Goal: Check status: Check status

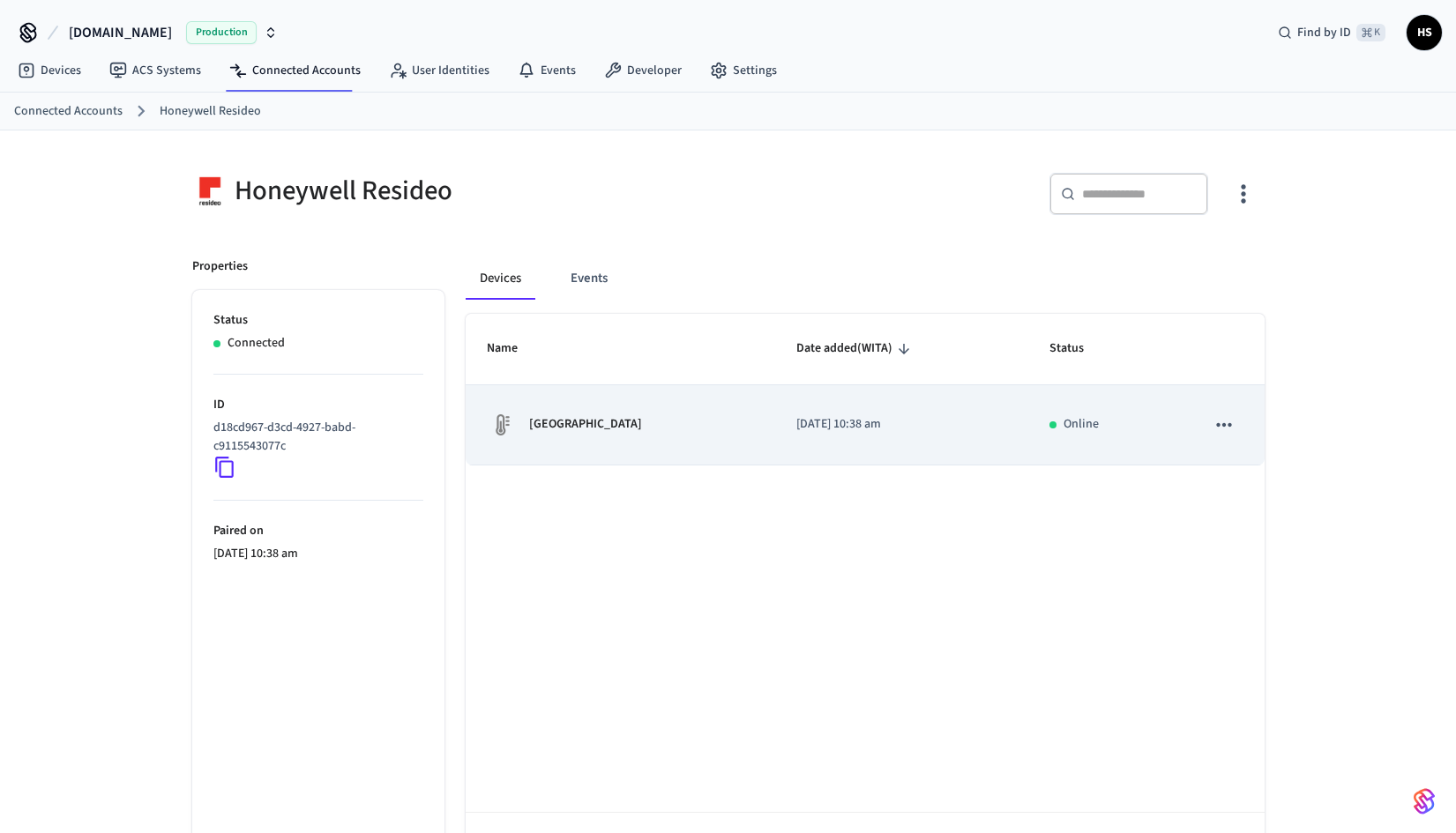
click at [552, 428] on p "[GEOGRAPHIC_DATA]" at bounding box center [585, 424] width 113 height 19
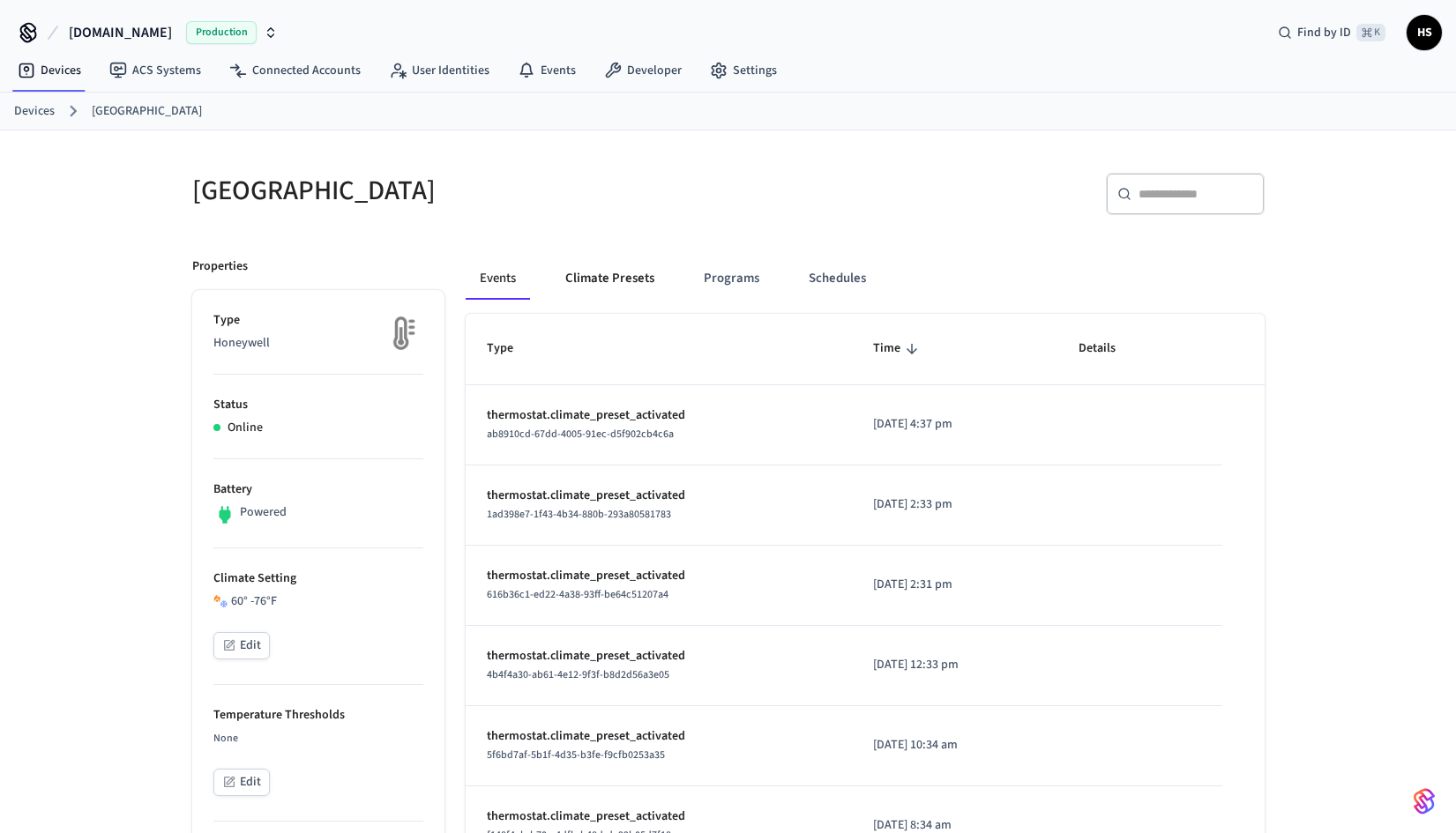
click at [600, 282] on button "Climate Presets" at bounding box center [610, 278] width 117 height 42
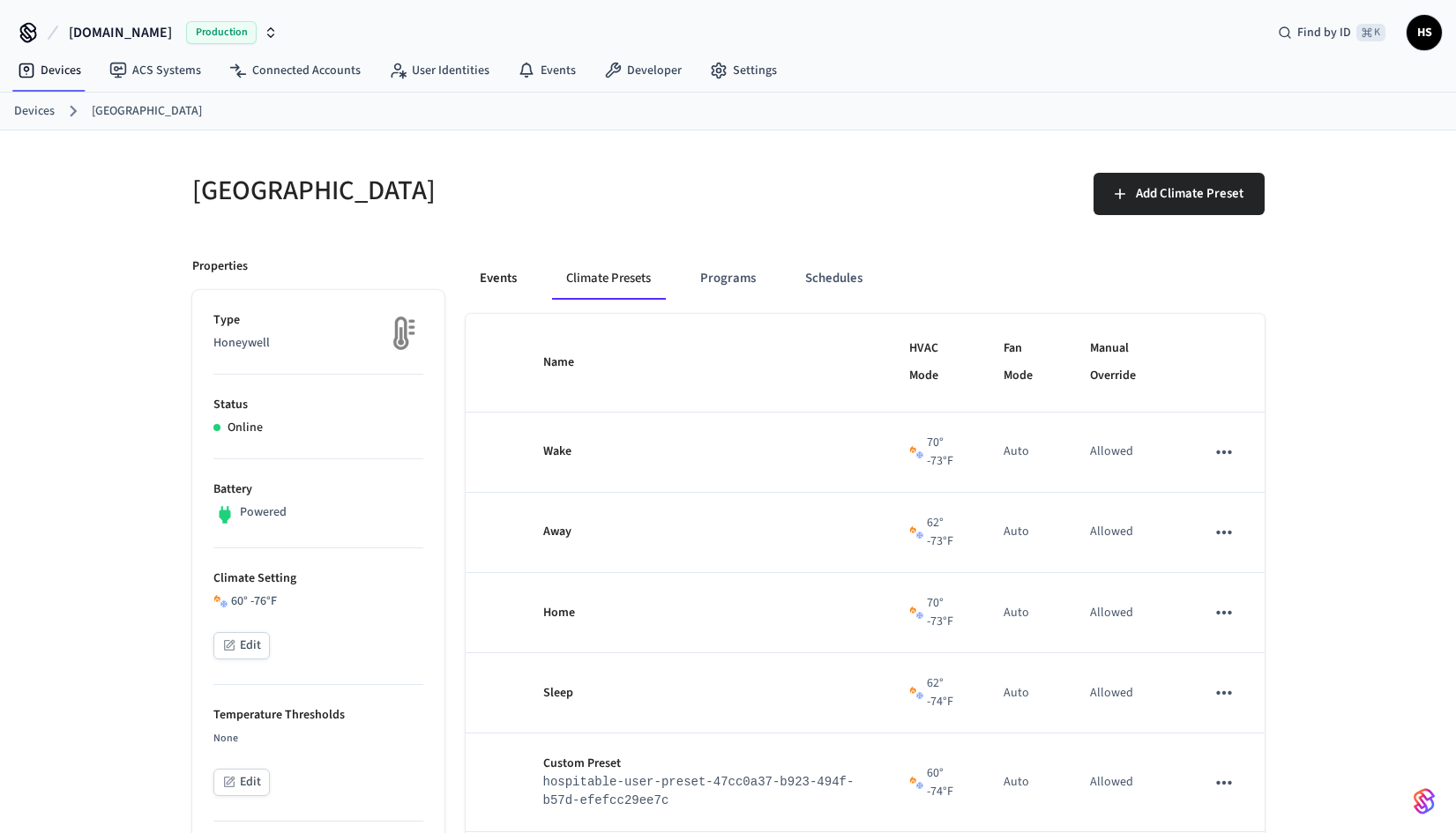
click at [508, 277] on button "Events" at bounding box center [498, 278] width 65 height 42
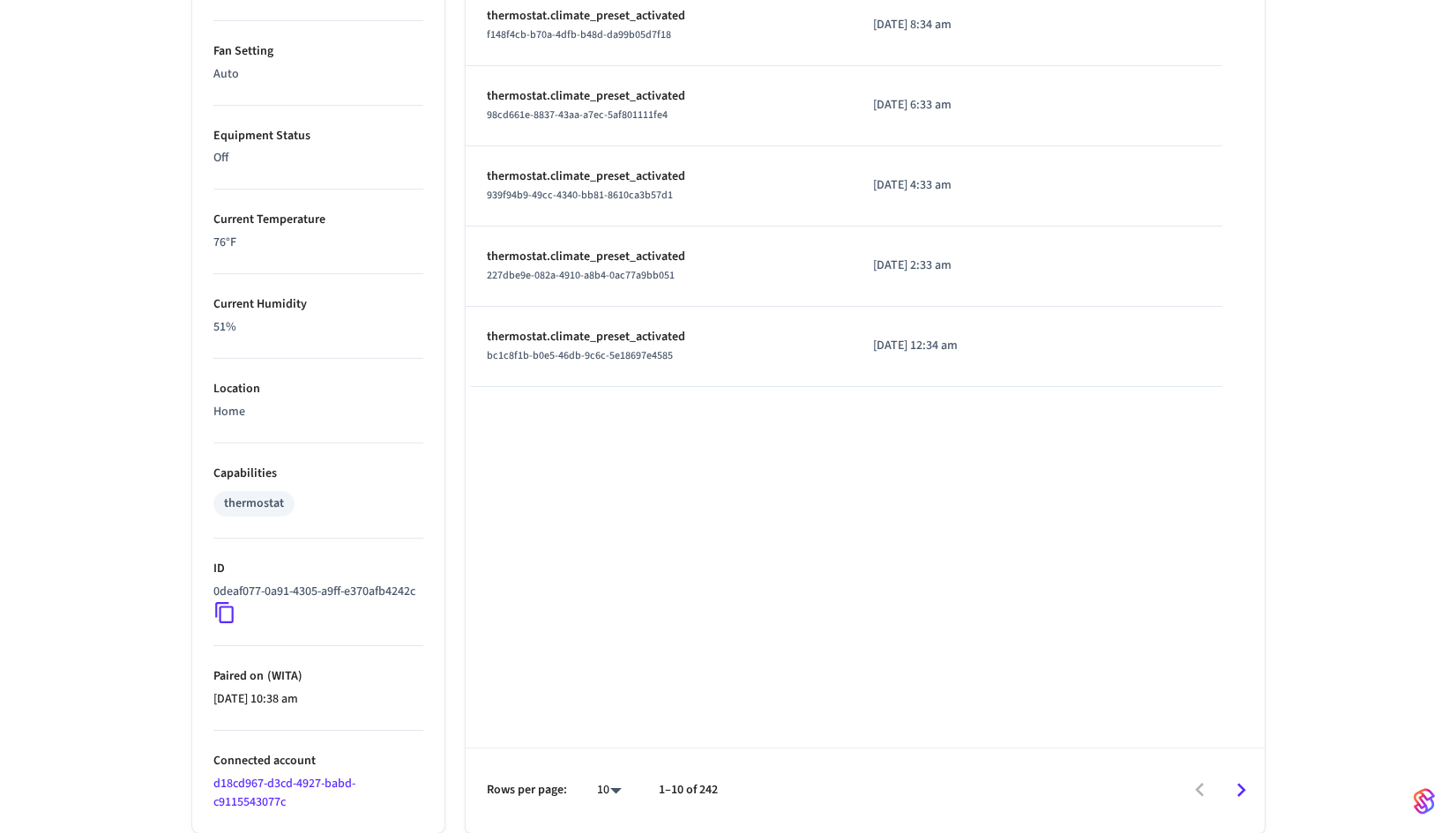
scroll to position [819, 0]
click at [318, 788] on link "d18cd967-d3cd-4927-babd-c9115543077c" at bounding box center [284, 793] width 142 height 36
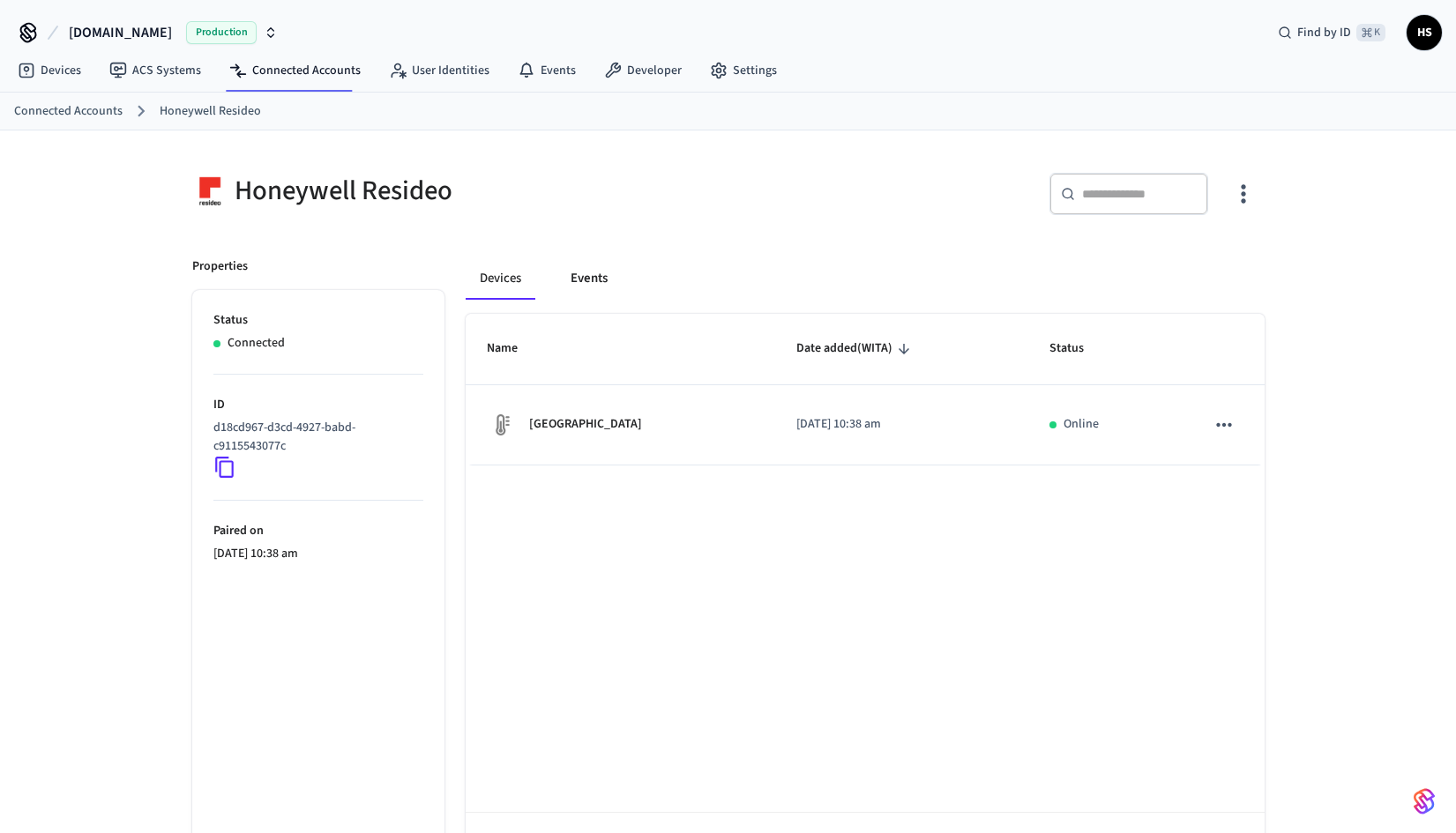
click at [593, 275] on button "Events" at bounding box center [589, 278] width 65 height 42
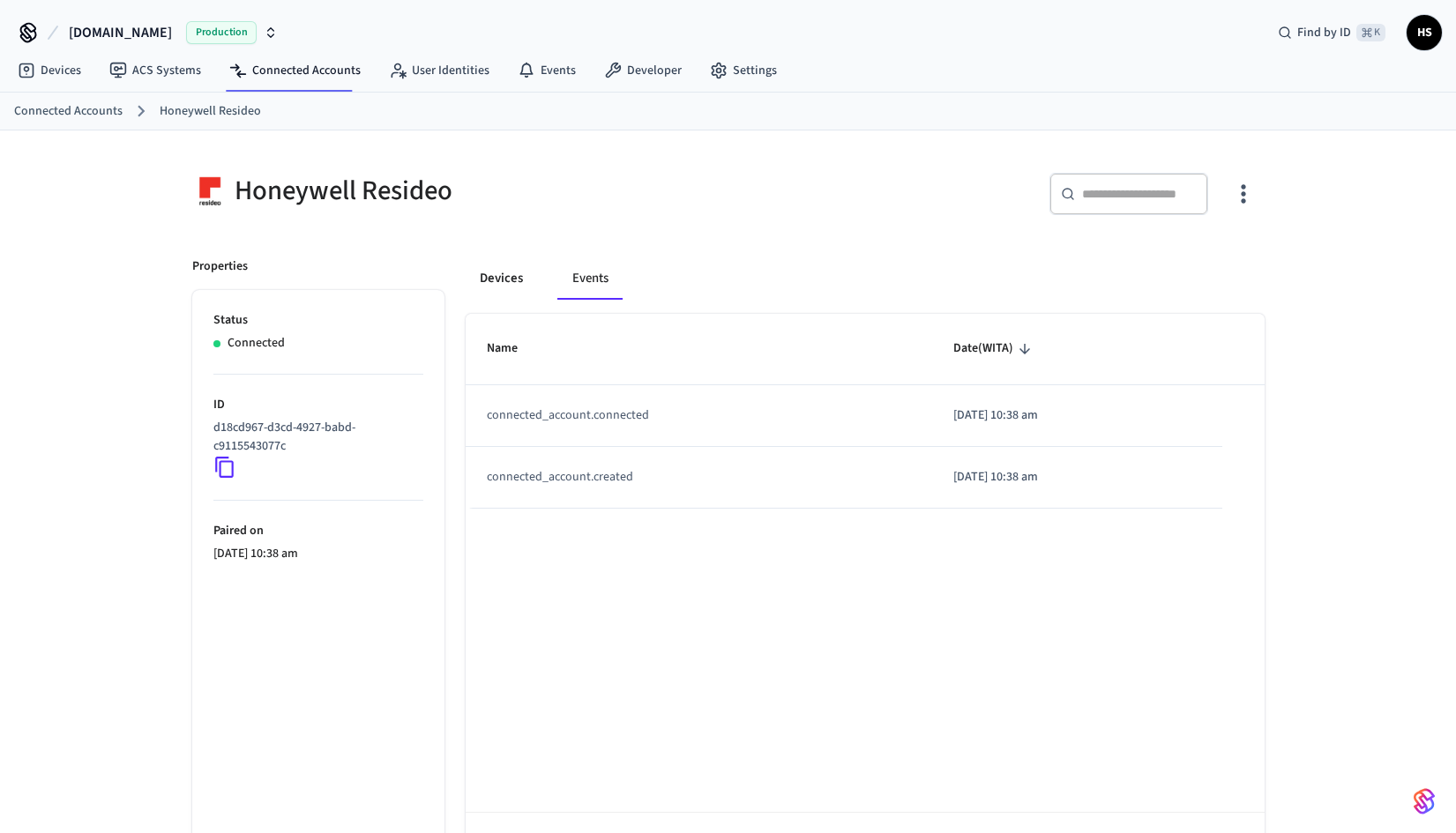
click at [504, 275] on button "Devices" at bounding box center [501, 278] width 72 height 42
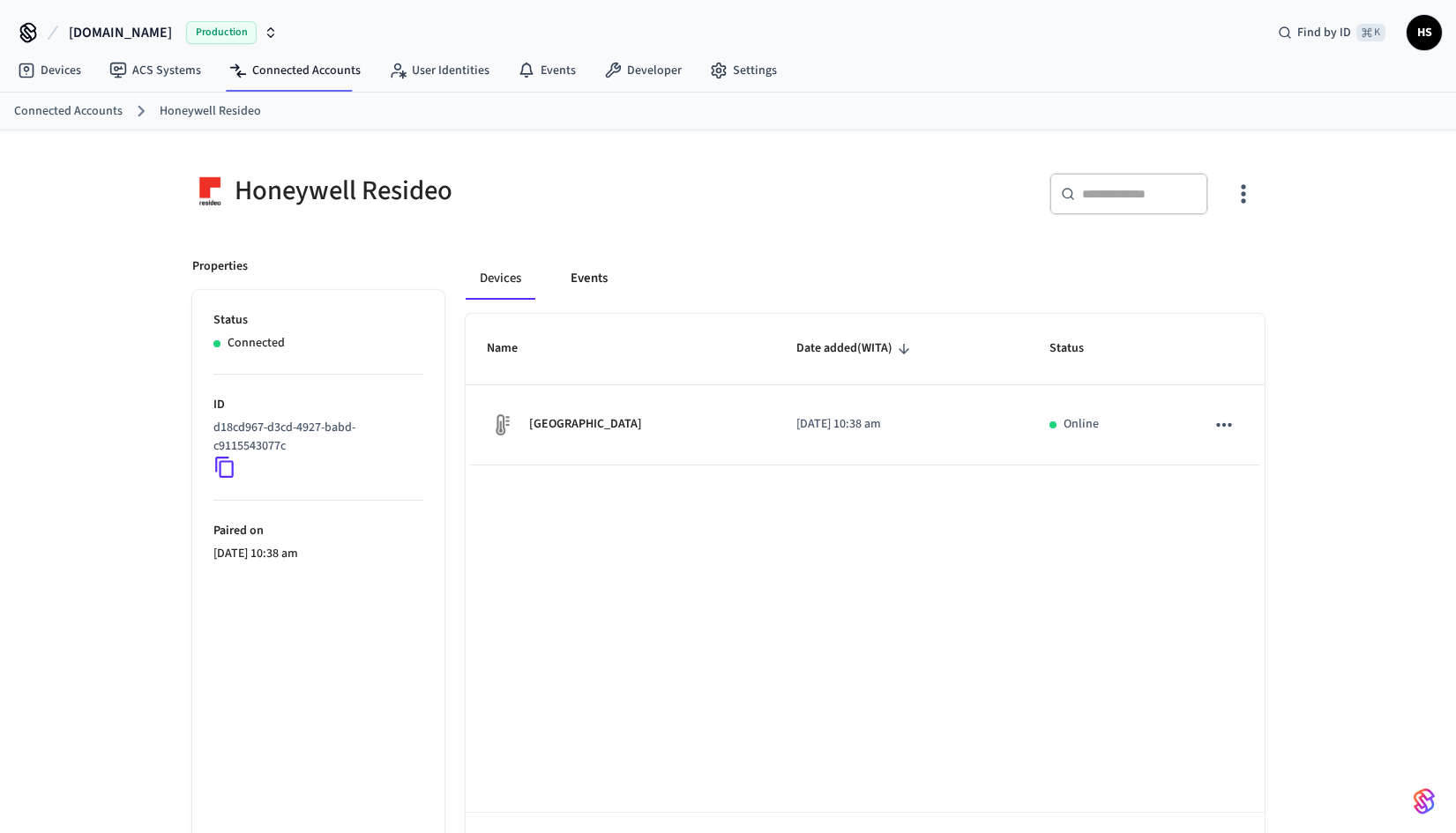
click at [593, 277] on button "Events" at bounding box center [589, 278] width 65 height 42
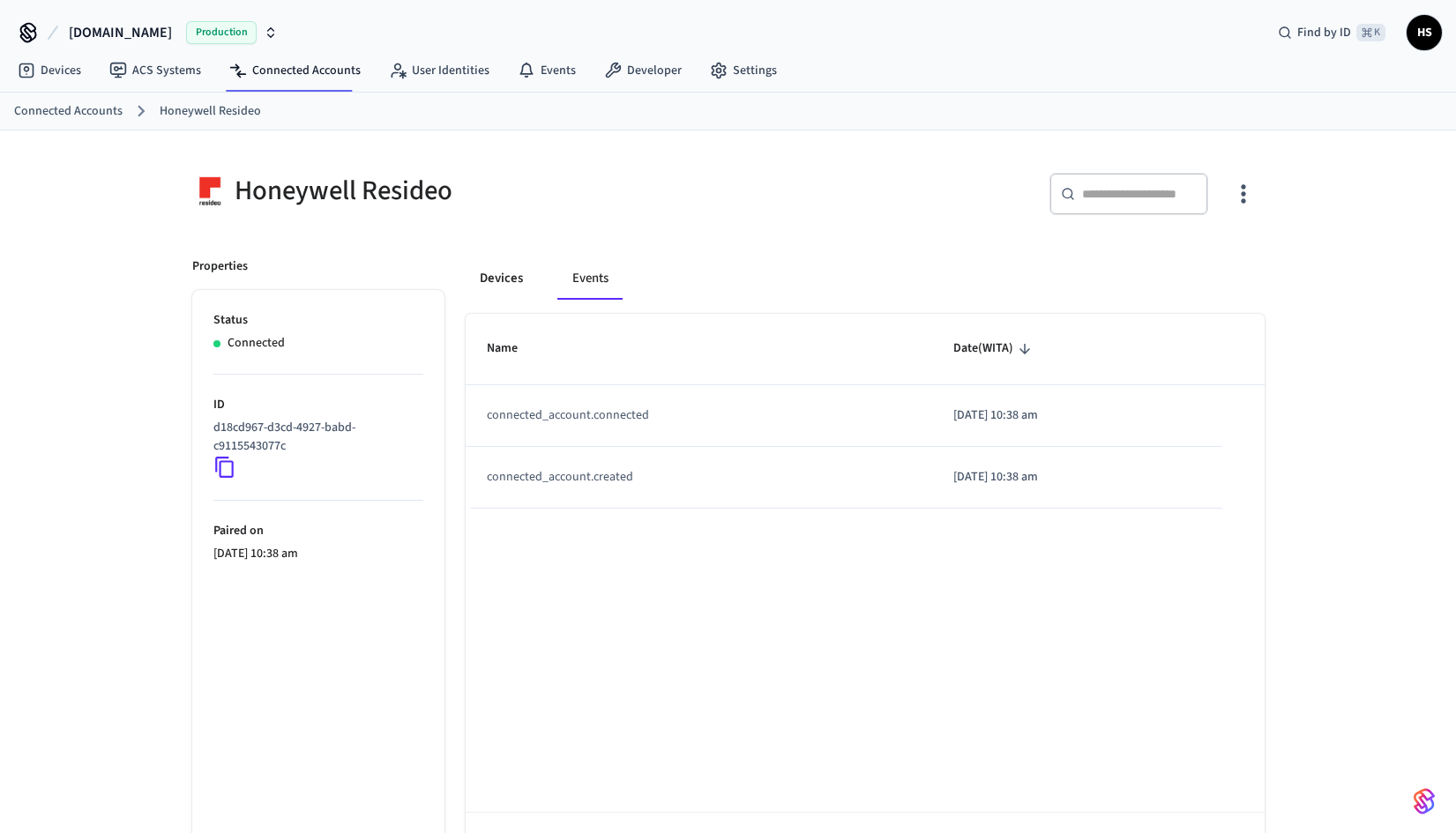
click at [495, 278] on button "Devices" at bounding box center [501, 278] width 72 height 42
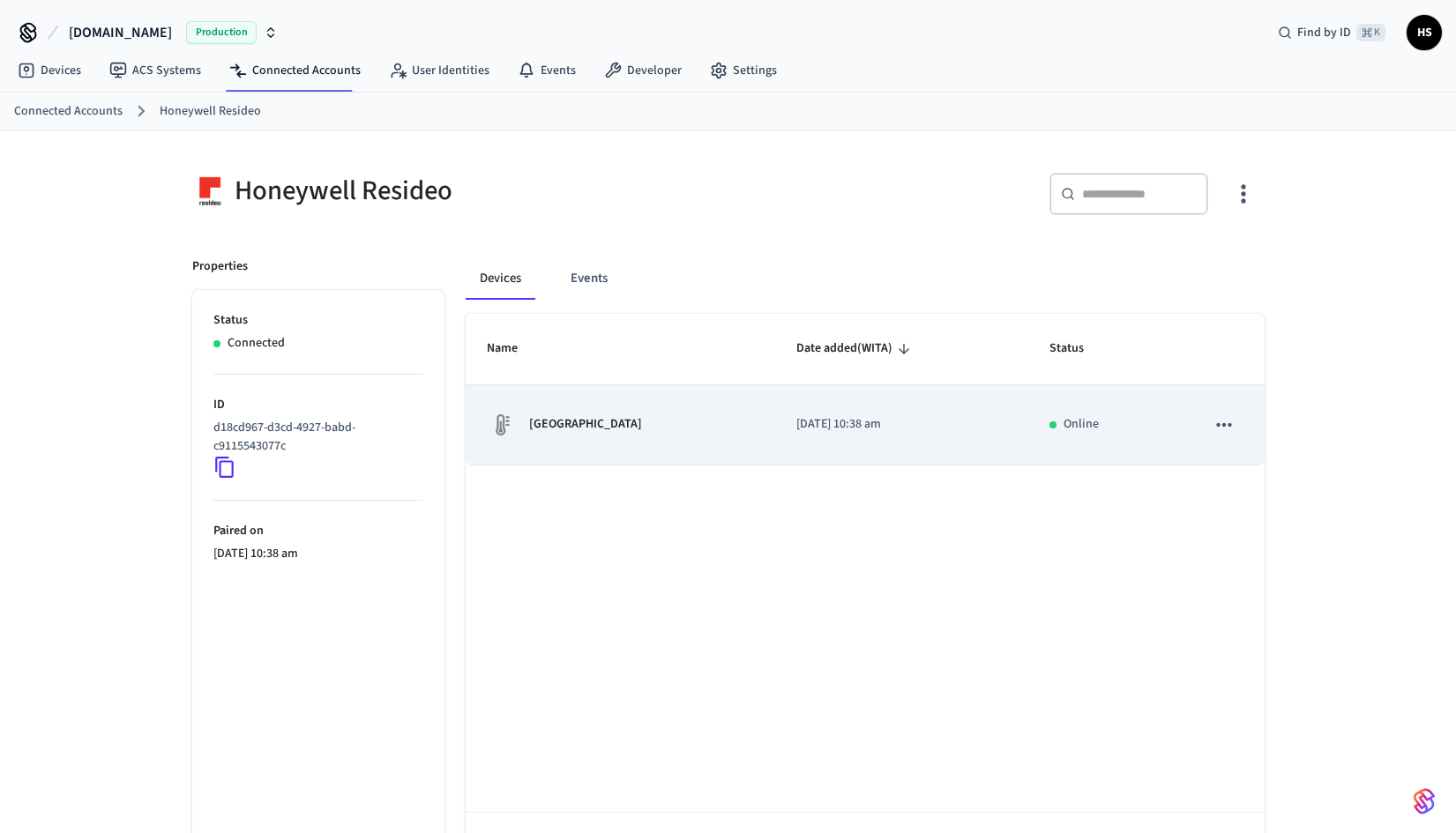
click at [589, 410] on div "[GEOGRAPHIC_DATA]" at bounding box center [620, 424] width 267 height 28
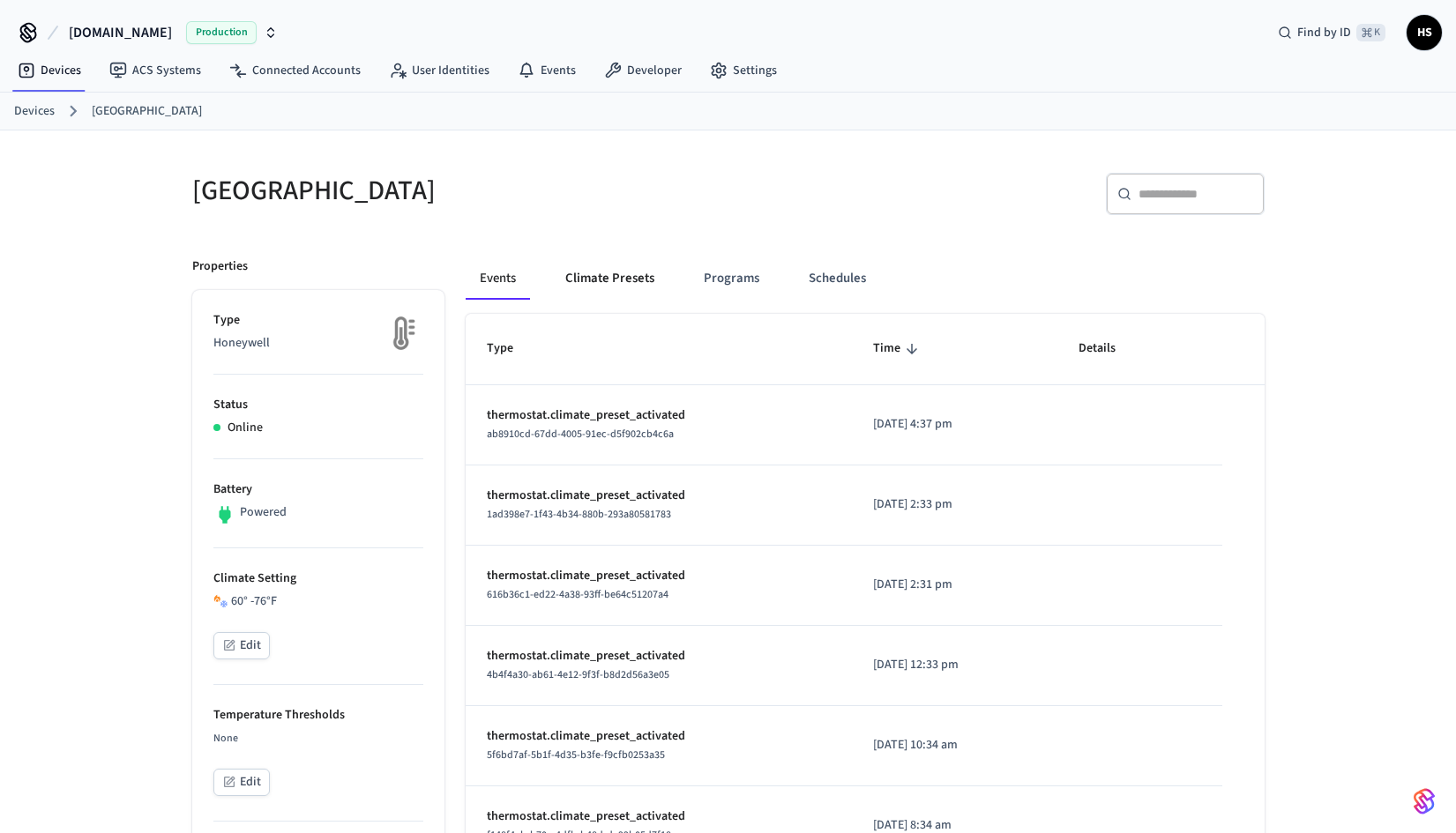
click at [613, 283] on button "Climate Presets" at bounding box center [610, 278] width 117 height 42
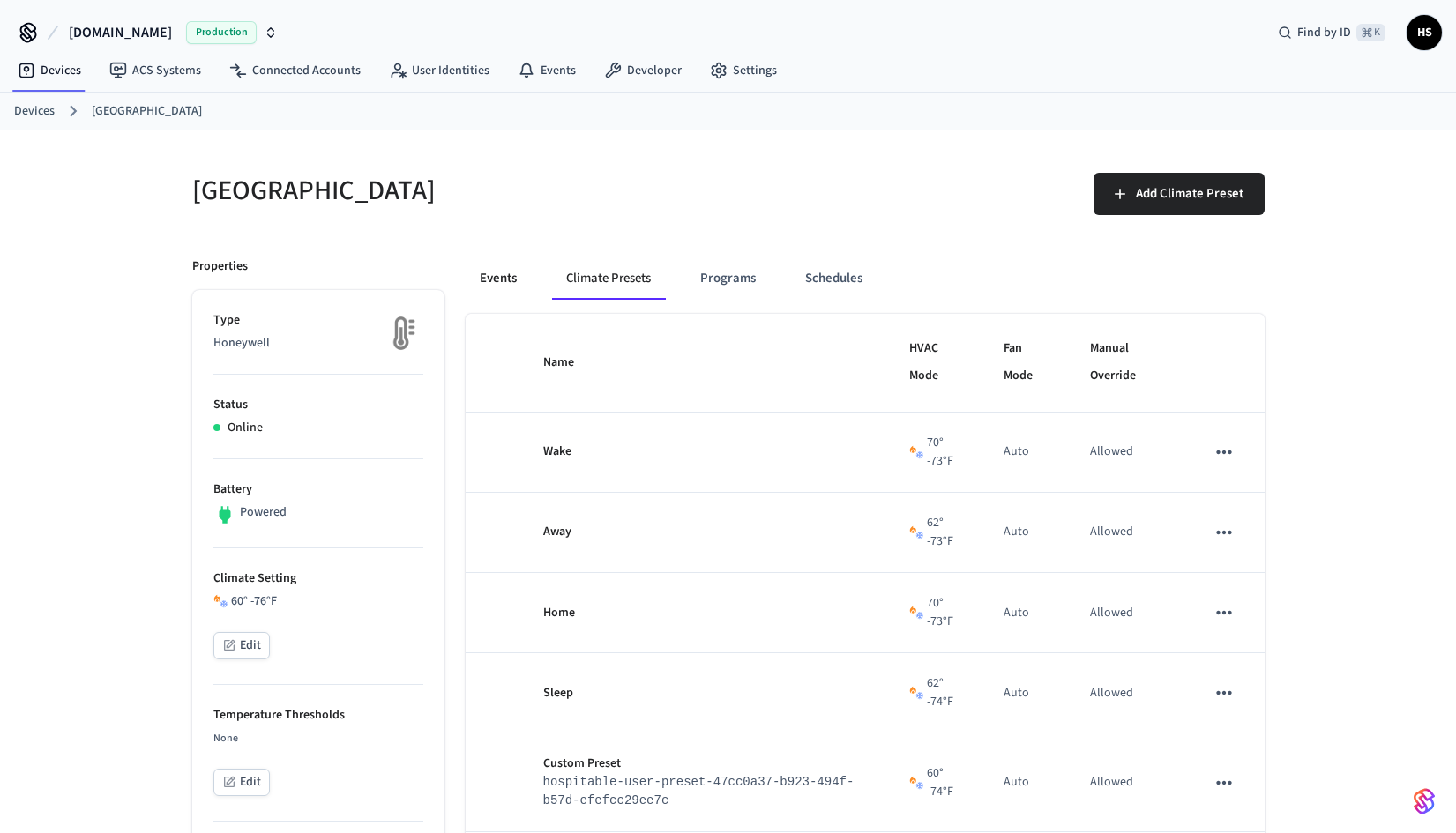
click at [511, 275] on button "Events" at bounding box center [498, 278] width 65 height 42
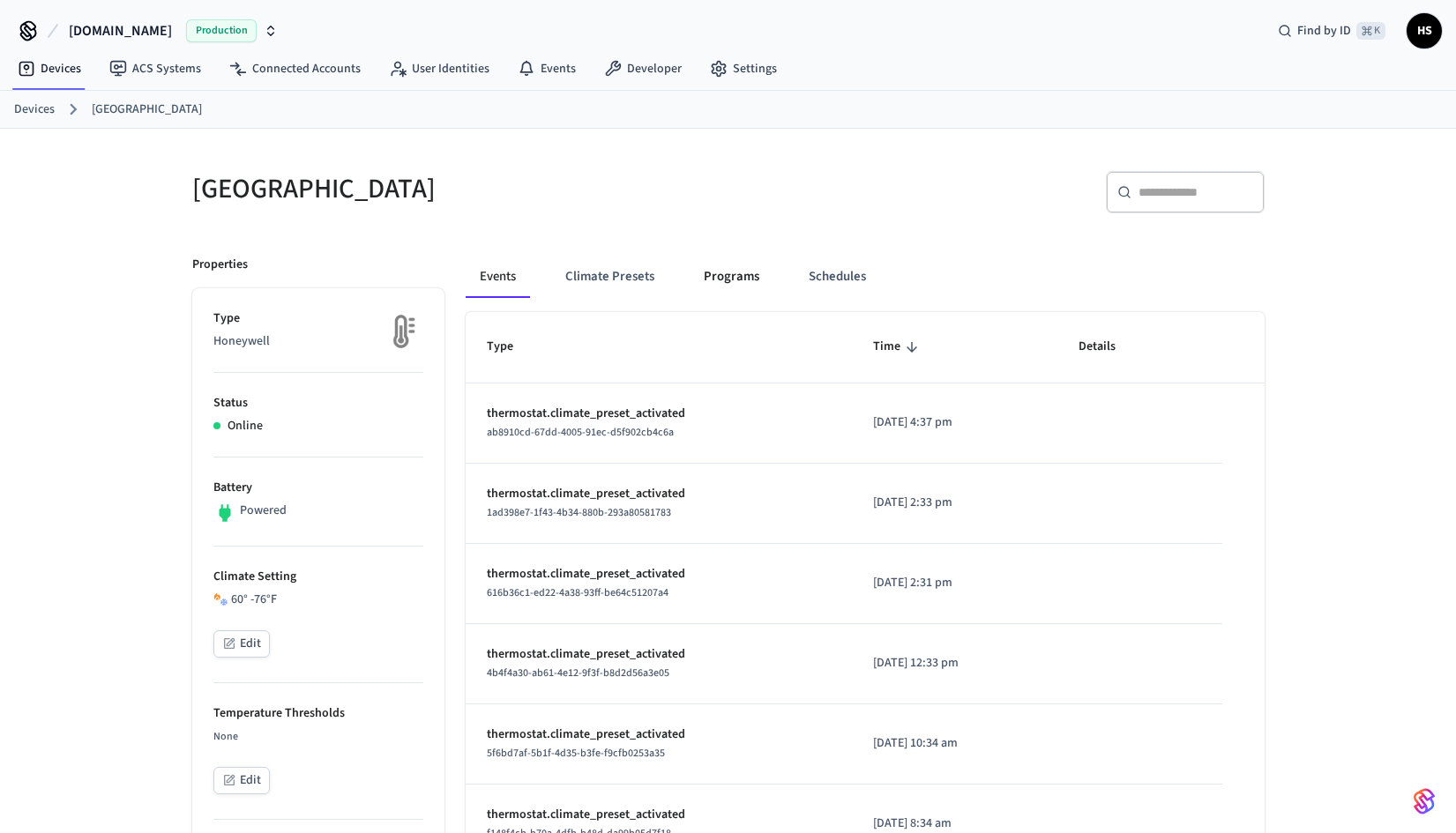
scroll to position [4, 0]
